Goal: Navigation & Orientation: Find specific page/section

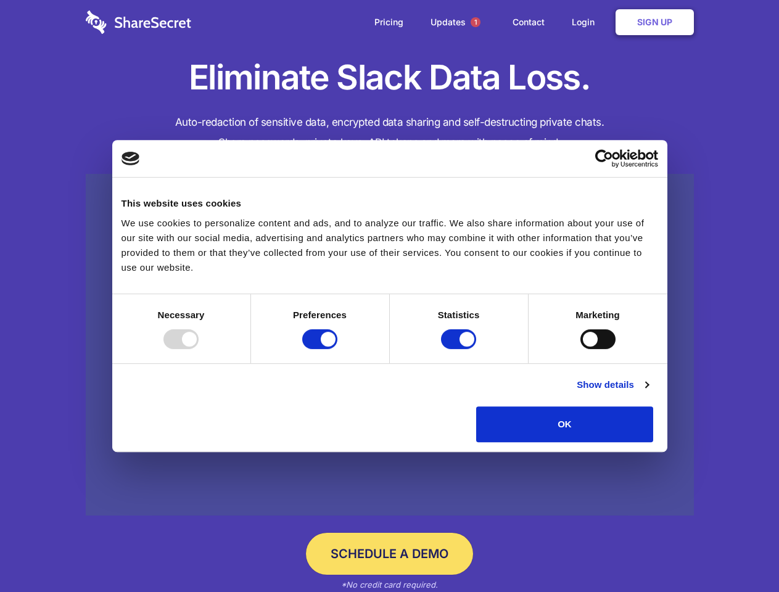
click at [199, 349] on div at bounding box center [180, 339] width 35 height 20
click at [337, 349] on input "Preferences" at bounding box center [319, 339] width 35 height 20
checkbox input "false"
click at [460, 349] on input "Statistics" at bounding box center [458, 339] width 35 height 20
checkbox input "false"
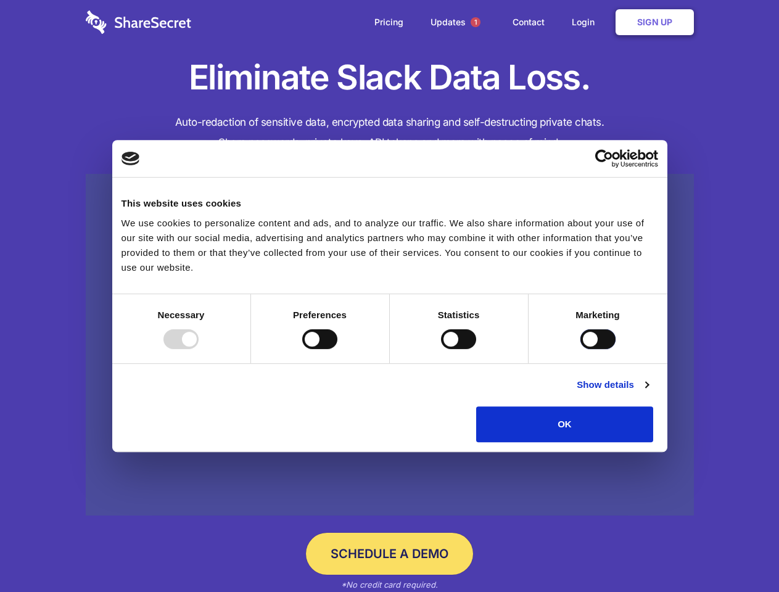
click at [580, 349] on input "Marketing" at bounding box center [597, 339] width 35 height 20
checkbox input "true"
click at [648, 392] on link "Show details" at bounding box center [613, 384] width 72 height 15
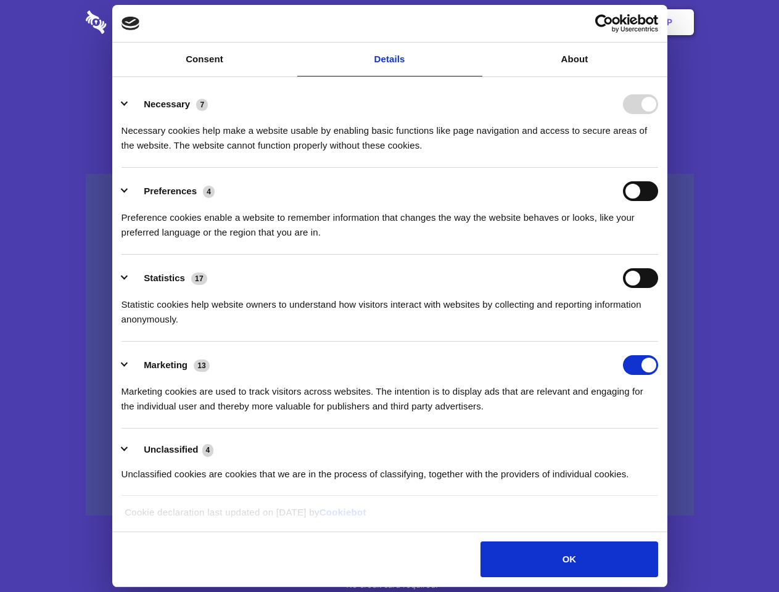
click at [658, 168] on li "Necessary 7 Necessary cookies help make a website usable by enabling basic func…" at bounding box center [389, 124] width 536 height 87
click at [475, 22] on span "1" at bounding box center [475, 22] width 10 height 10
